Goal: Information Seeking & Learning: Learn about a topic

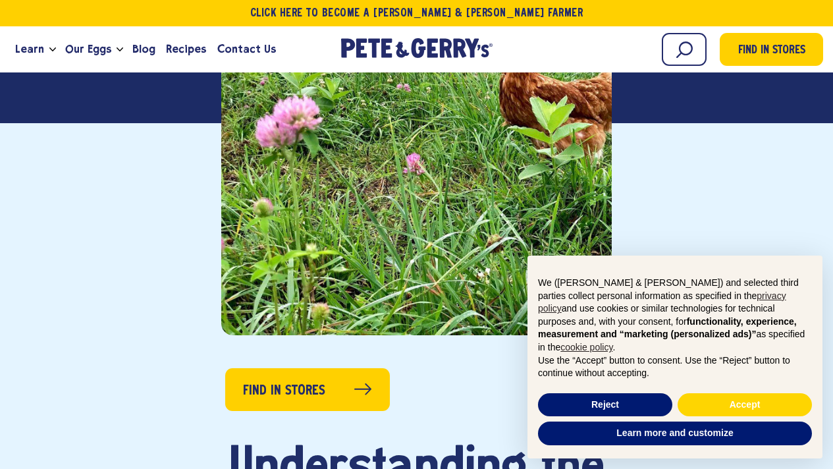
scroll to position [464, 0]
click at [735, 401] on button "Accept" at bounding box center [744, 405] width 134 height 24
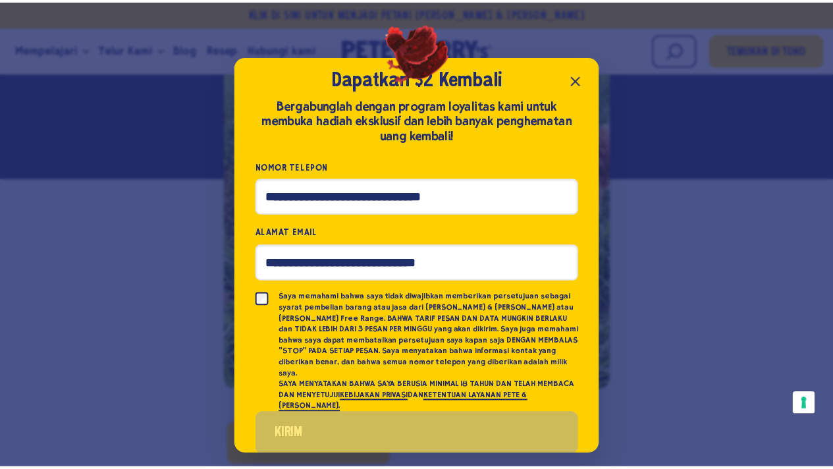
scroll to position [20, 0]
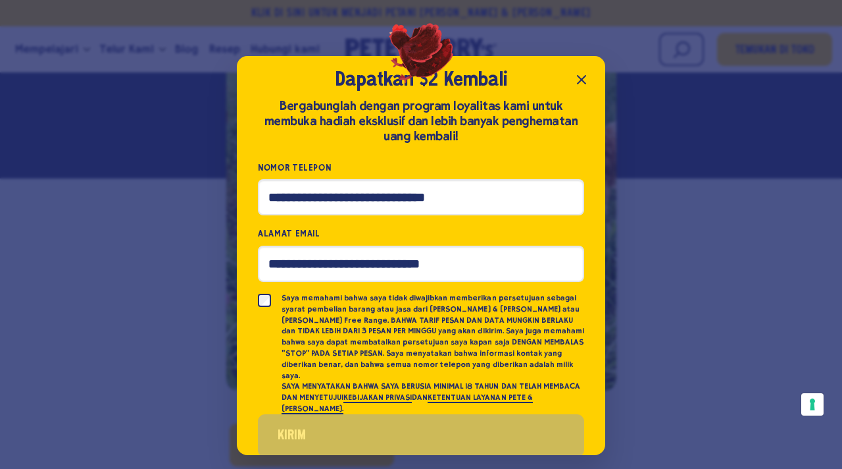
click at [578, 82] on icon "Tutup pop-up" at bounding box center [582, 80] width 8 height 8
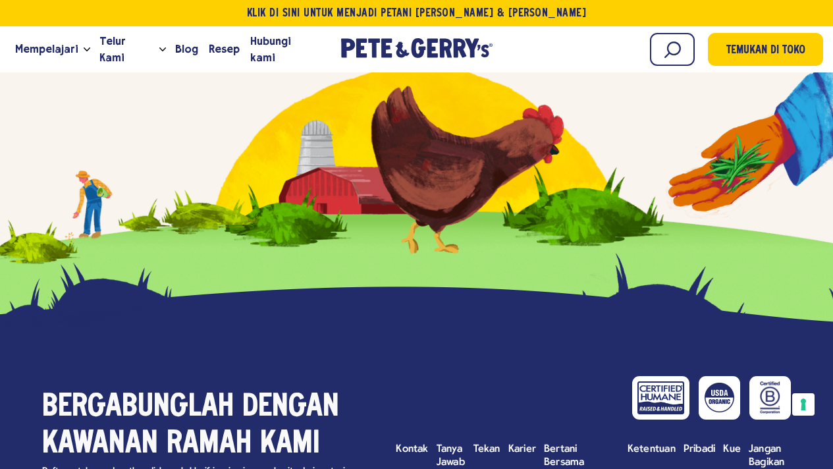
scroll to position [5351, 0]
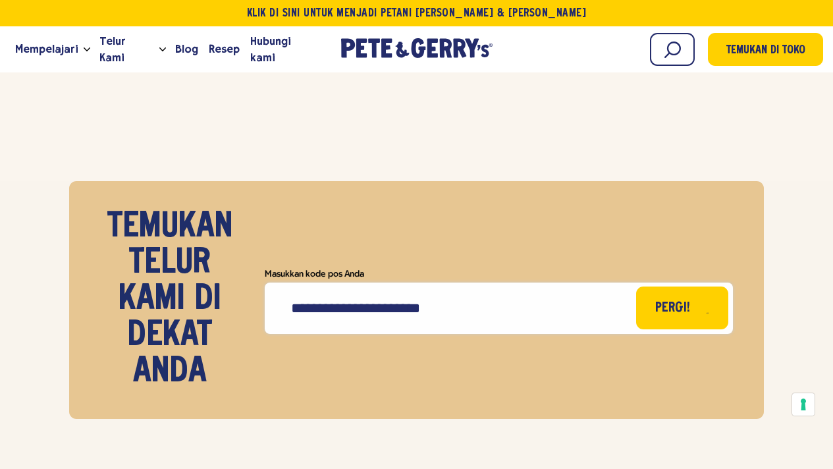
click at [409, 282] on input "Masukkan kode pos Anda" at bounding box center [499, 307] width 468 height 51
click at [378, 282] on input "Masukkan kode pos Anda" at bounding box center [499, 307] width 468 height 51
type input "*****"
click at [636, 286] on button "Pergi!" at bounding box center [682, 307] width 92 height 43
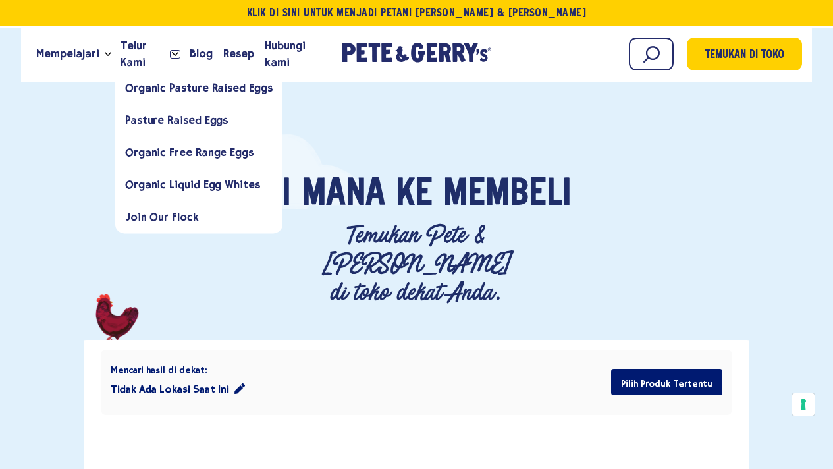
click at [176, 53] on polyline "Buka menu tarik-turun untuk Telur Kami" at bounding box center [175, 53] width 6 height 3
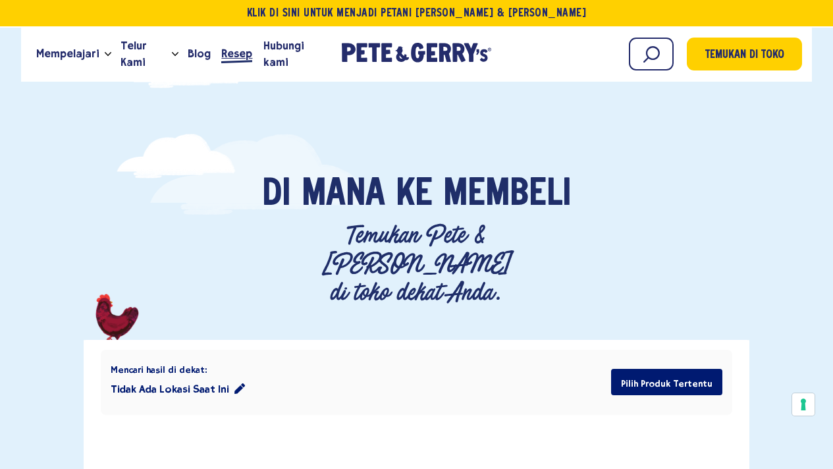
click at [240, 50] on font "Resep" at bounding box center [236, 53] width 31 height 13
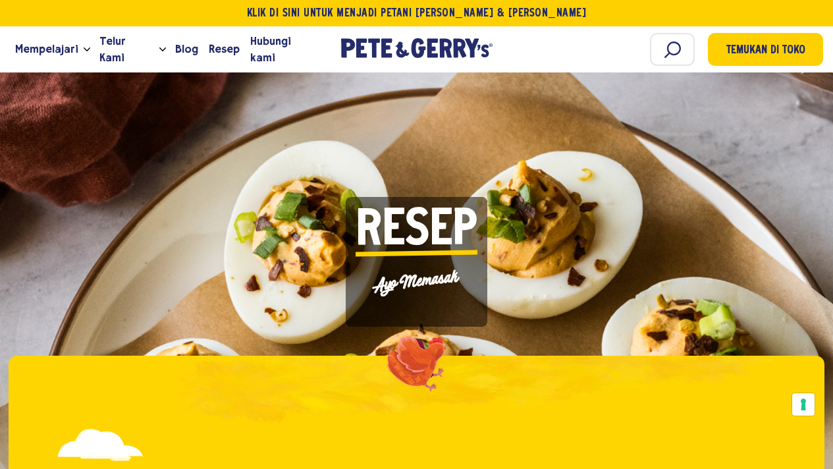
scroll to position [224, 0]
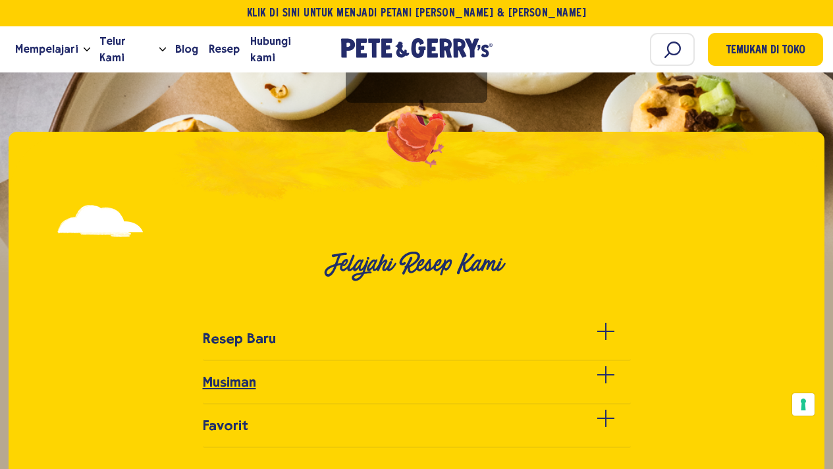
click at [607, 382] on div at bounding box center [605, 382] width 17 height 17
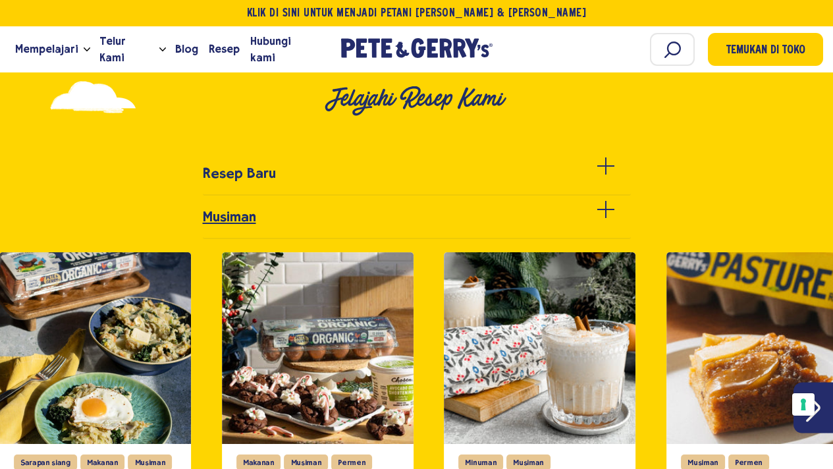
scroll to position [307, 0]
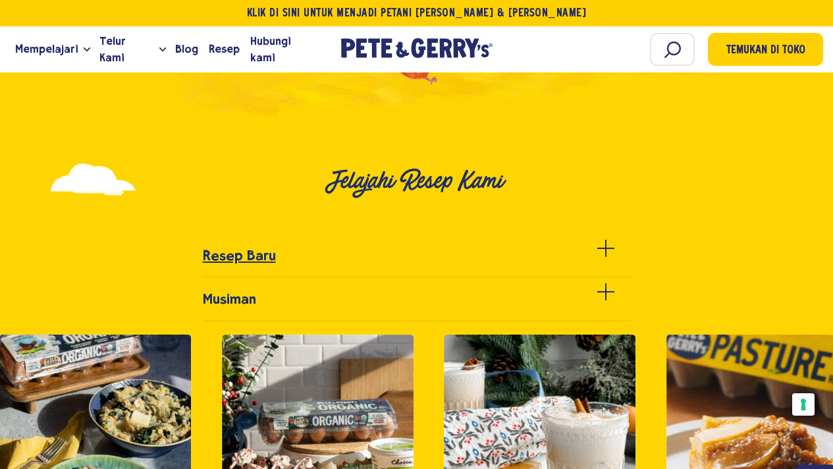
click at [605, 243] on span at bounding box center [605, 248] width 1 height 17
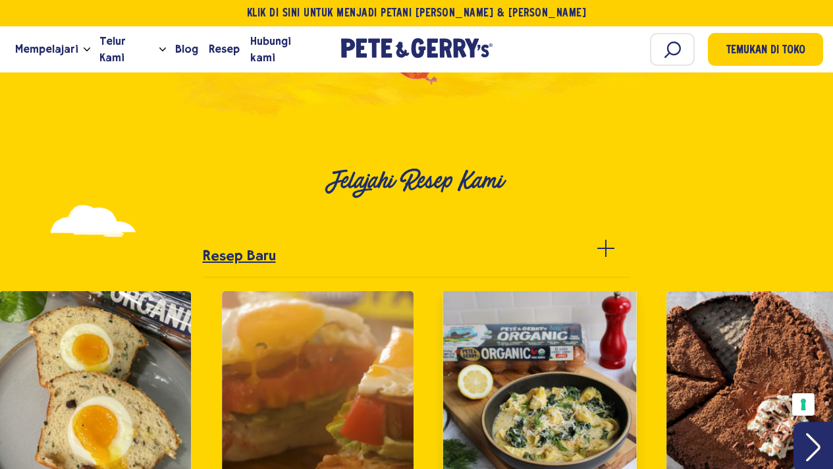
scroll to position [490, 0]
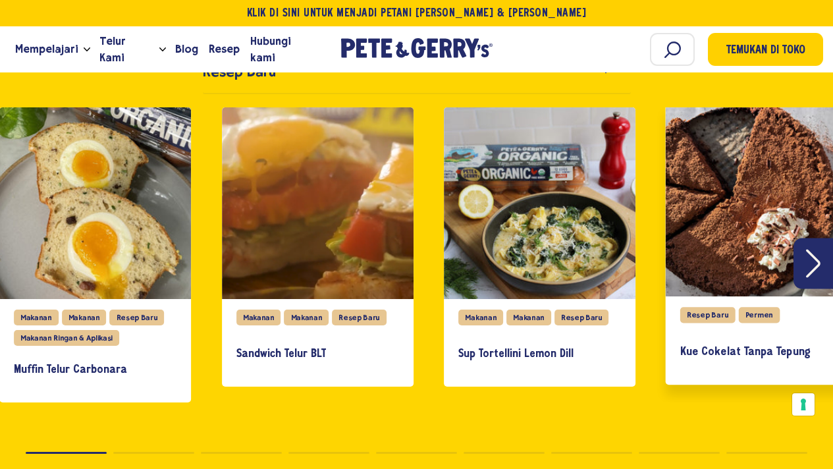
click at [706, 186] on div "slide 4 dari 27" at bounding box center [761, 199] width 193 height 193
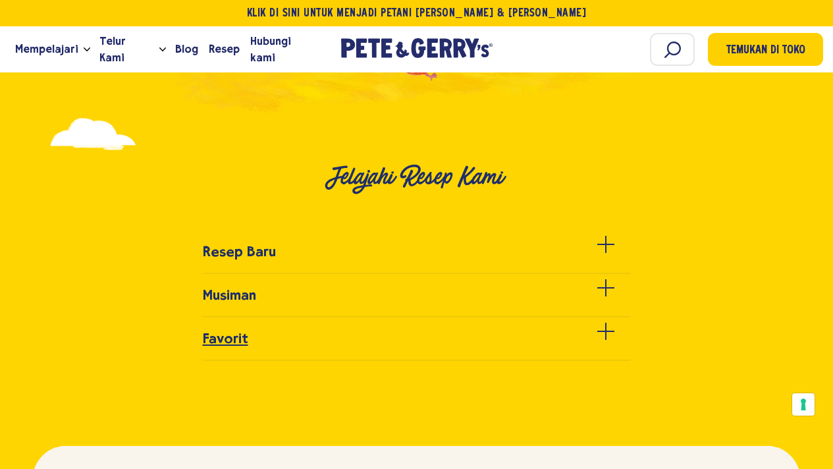
click at [605, 332] on span at bounding box center [605, 330] width 1 height 17
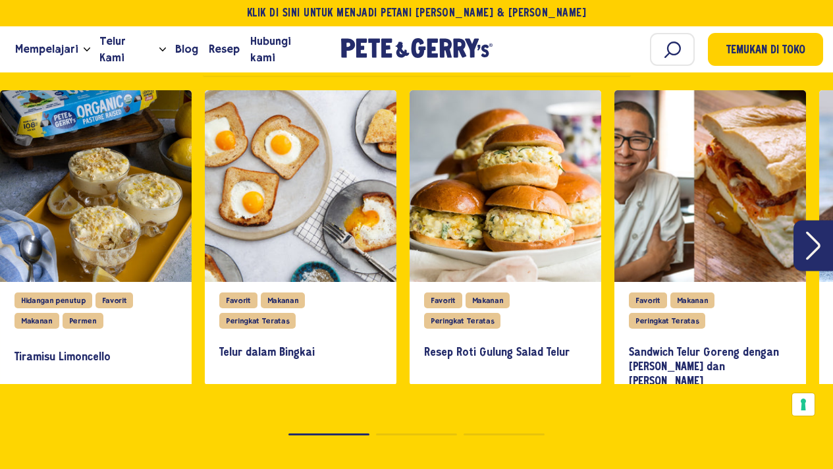
scroll to position [592, 0]
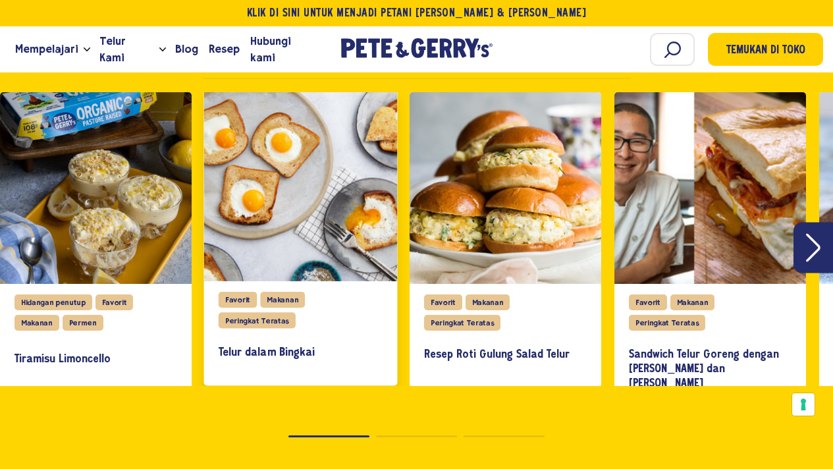
click at [332, 206] on div "slide 2 dari 10" at bounding box center [299, 184] width 193 height 193
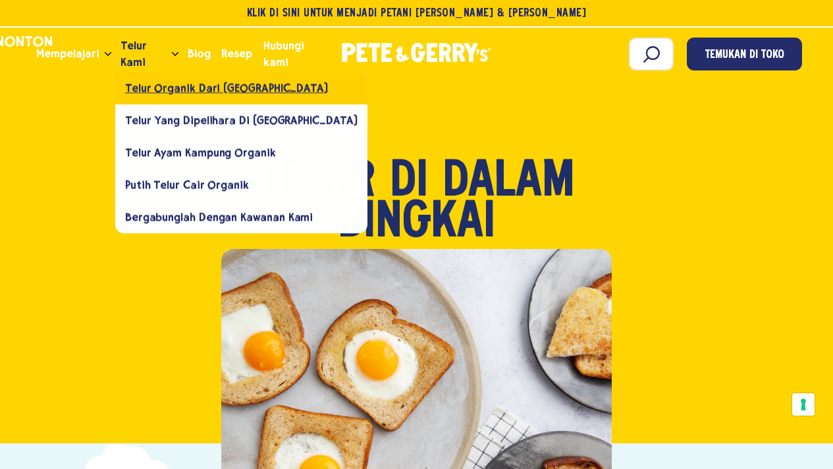
click at [153, 90] on font "Telur Organik dari [GEOGRAPHIC_DATA]" at bounding box center [226, 88] width 203 height 13
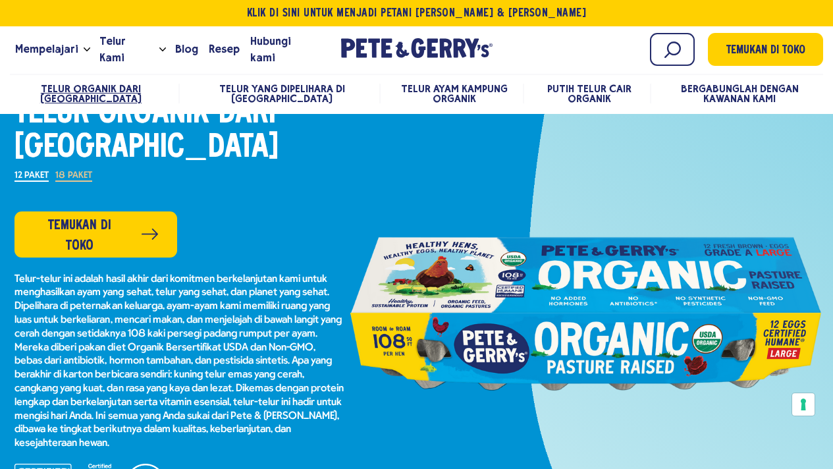
scroll to position [734, 0]
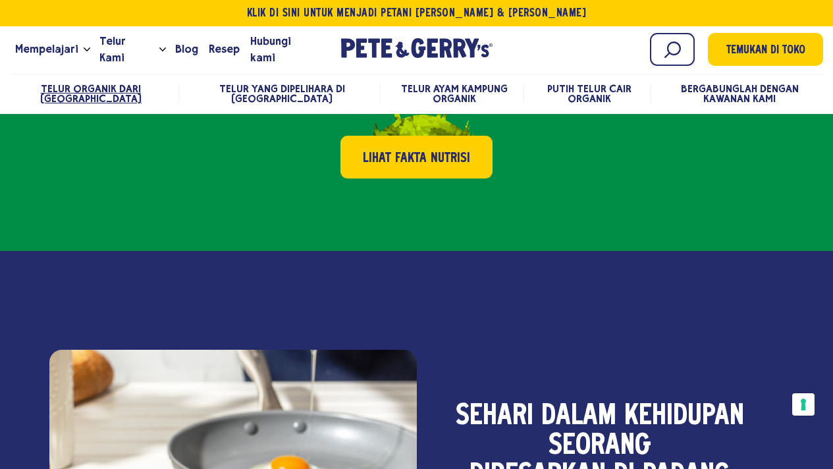
click at [600, 199] on div "6 G Protein 70 Kalori 0 G Gula Lihat Fakta Nutrisi" at bounding box center [416, 144] width 833 height 214
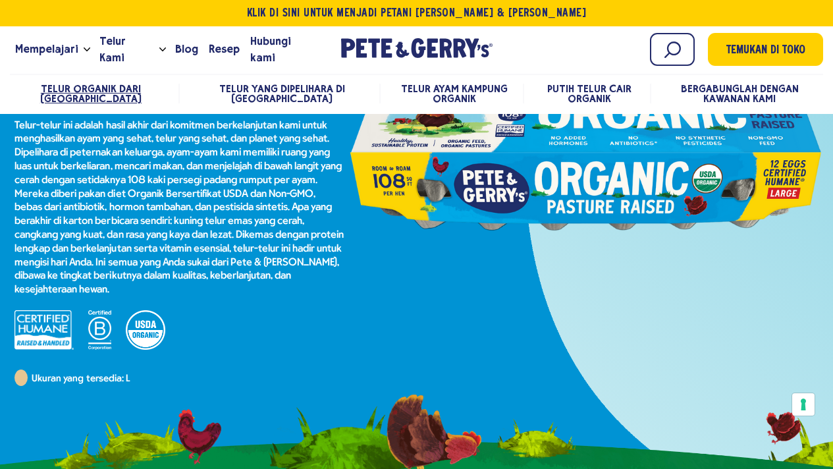
scroll to position [0, 0]
